Goal: Find contact information: Find contact information

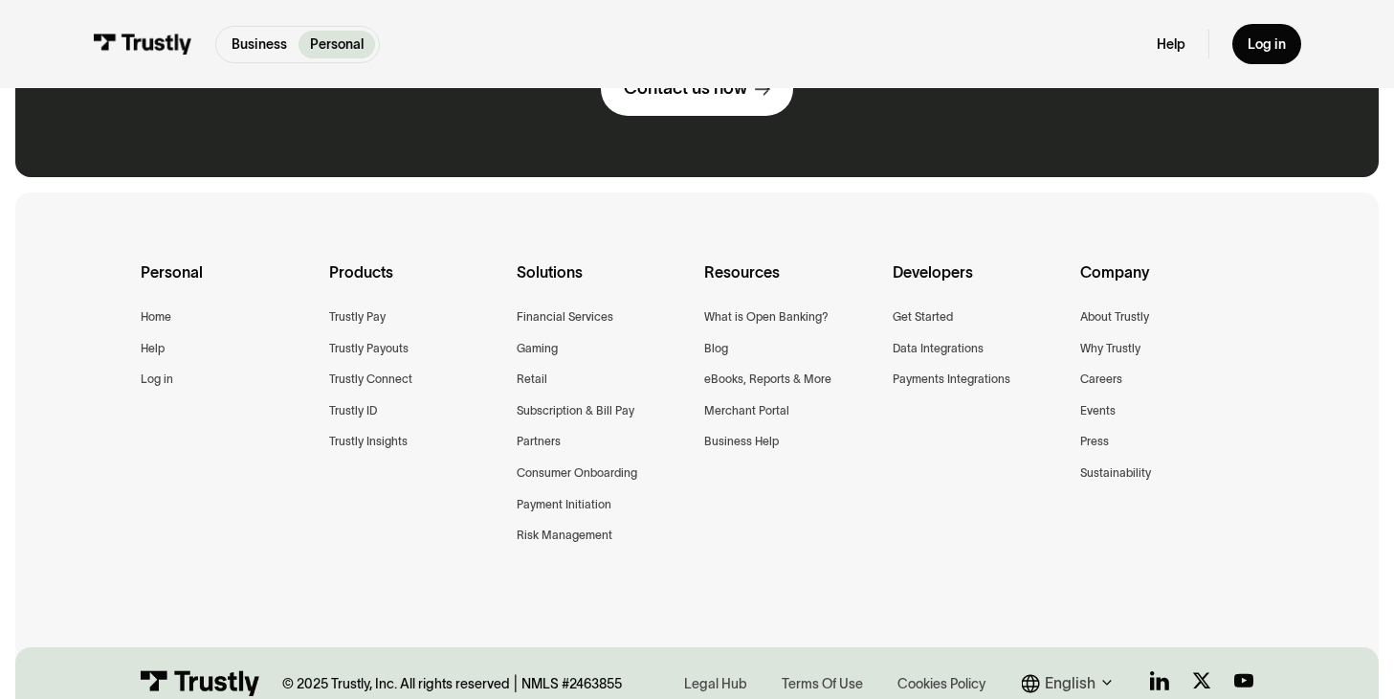
scroll to position [1435, 0]
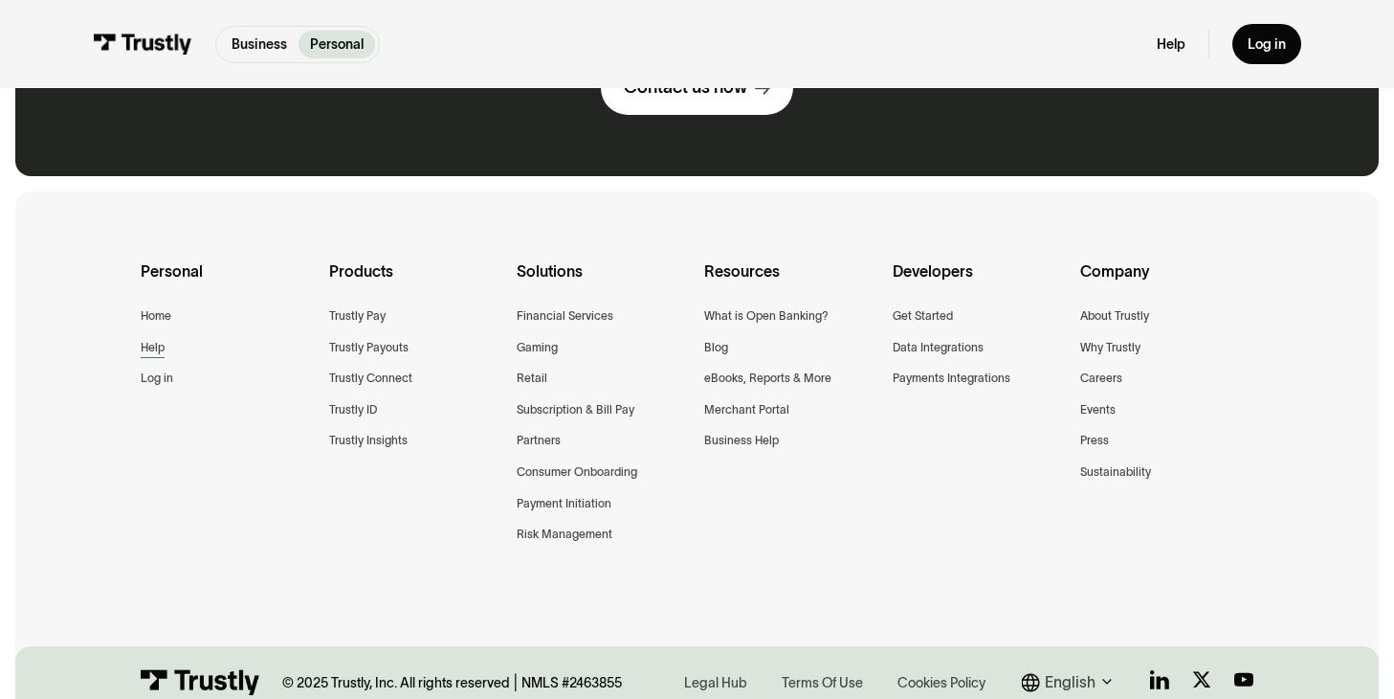
click at [154, 344] on div "Help" at bounding box center [153, 348] width 24 height 20
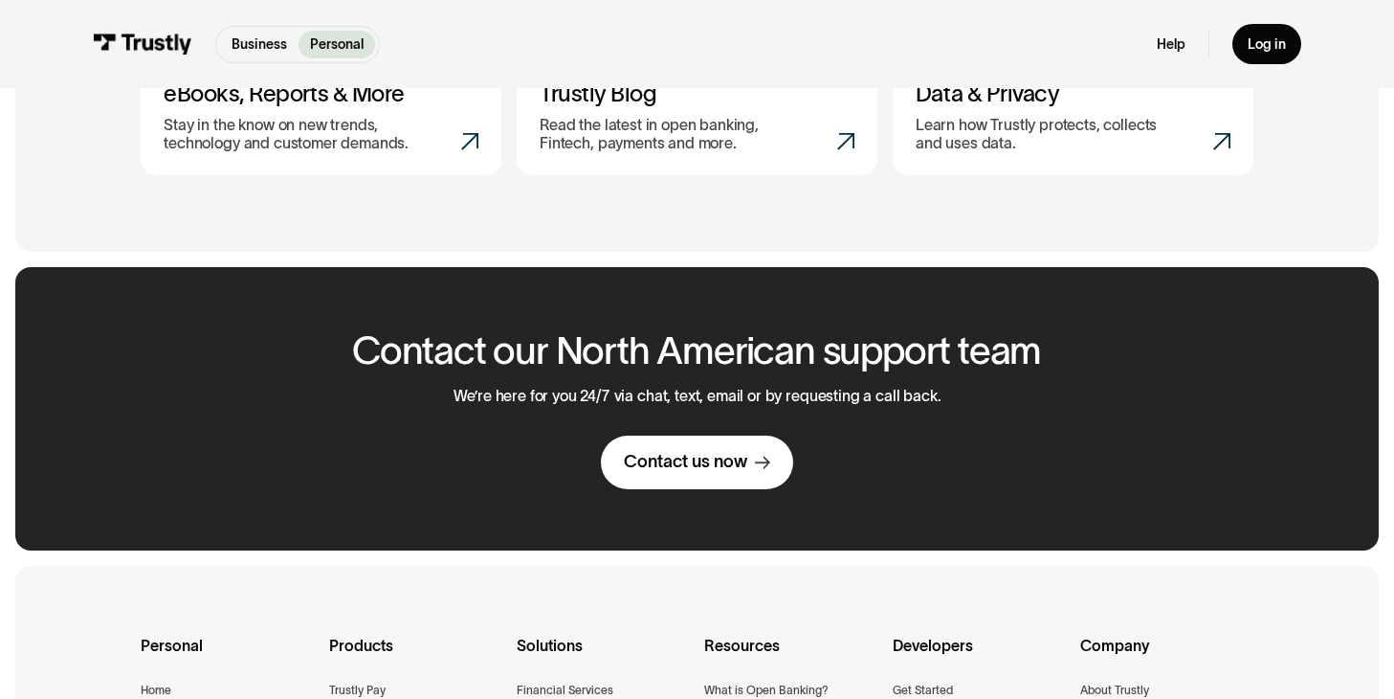
scroll to position [1058, 0]
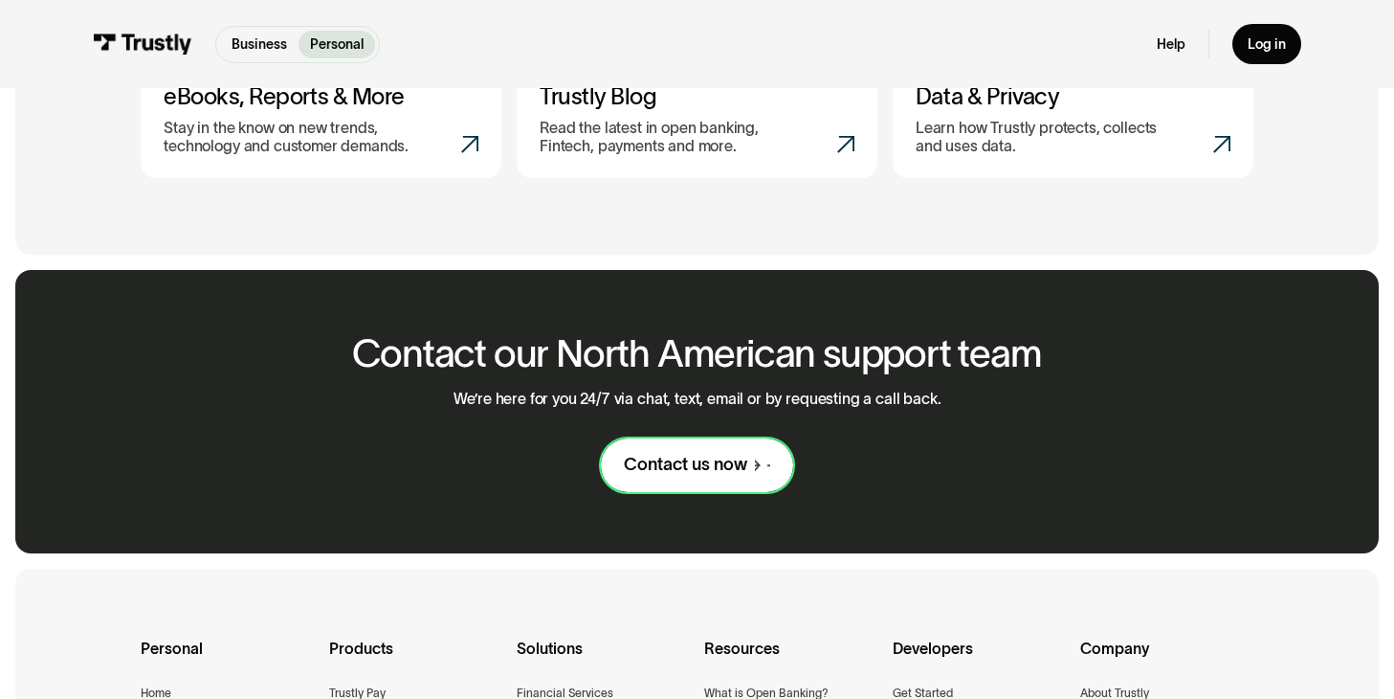
click at [706, 457] on div "Contact us now" at bounding box center [685, 465] width 123 height 22
